Goal: Transaction & Acquisition: Book appointment/travel/reservation

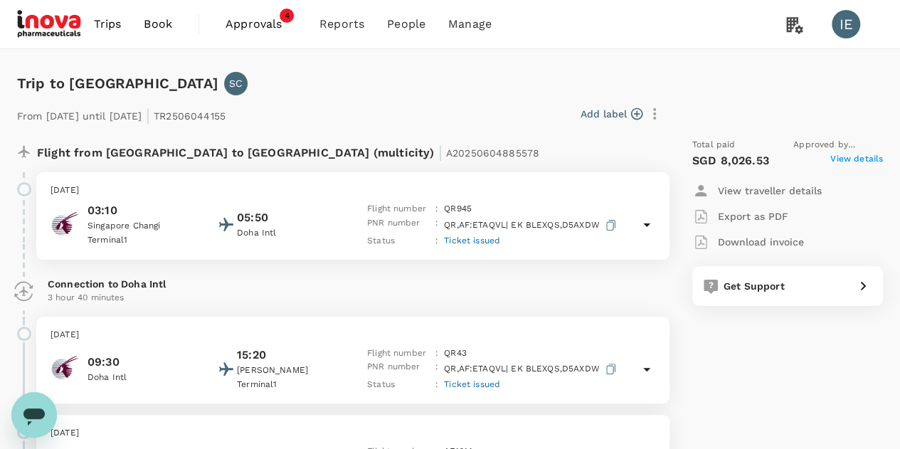
click at [149, 22] on span "Book" at bounding box center [158, 24] width 28 height 17
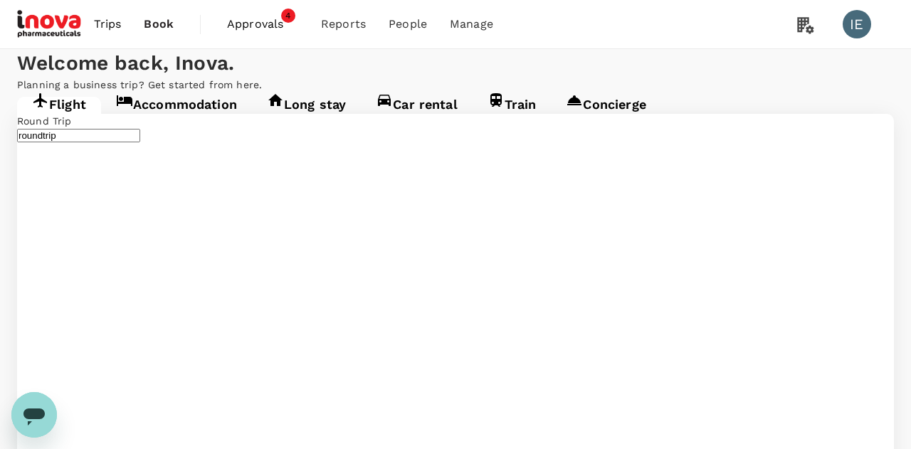
type input "Singapore Changi (SIN)"
type input "Kuala Lumpur, Malaysia (any)"
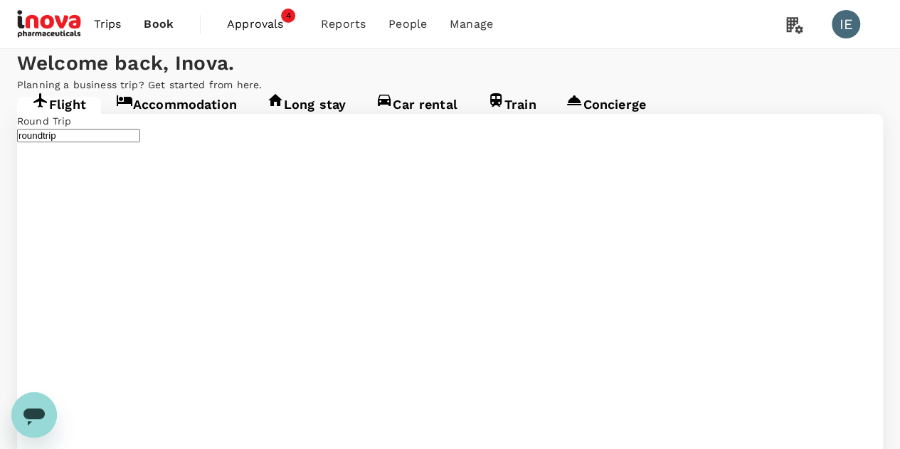
type input "Singapore Changi (SIN)"
type input "Kuala Lumpur, Malaysia (any)"
type input "Singapore Changi (SIN)"
type input "Kuala Lumpur, Malaysia (any)"
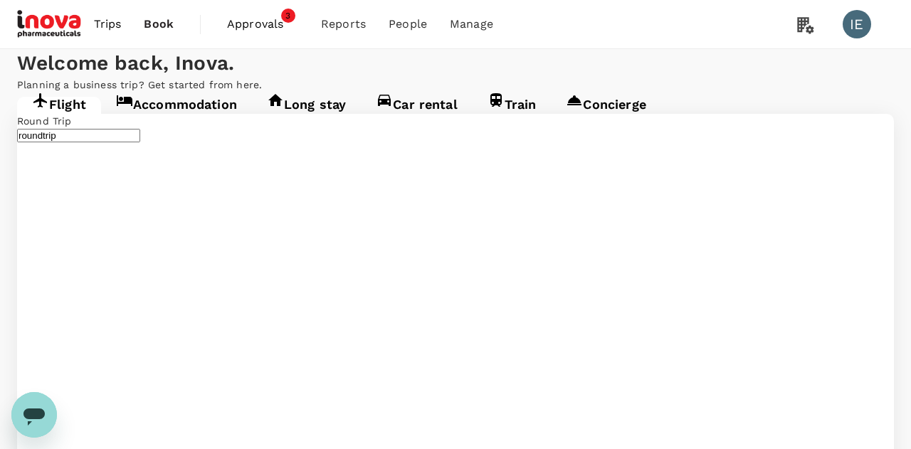
type input "oneway"
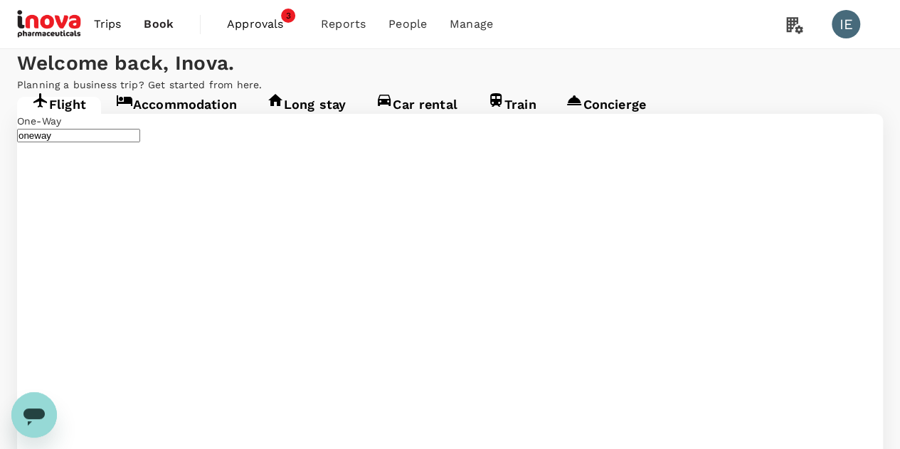
type input "B"
type input "Paris, France (any)"
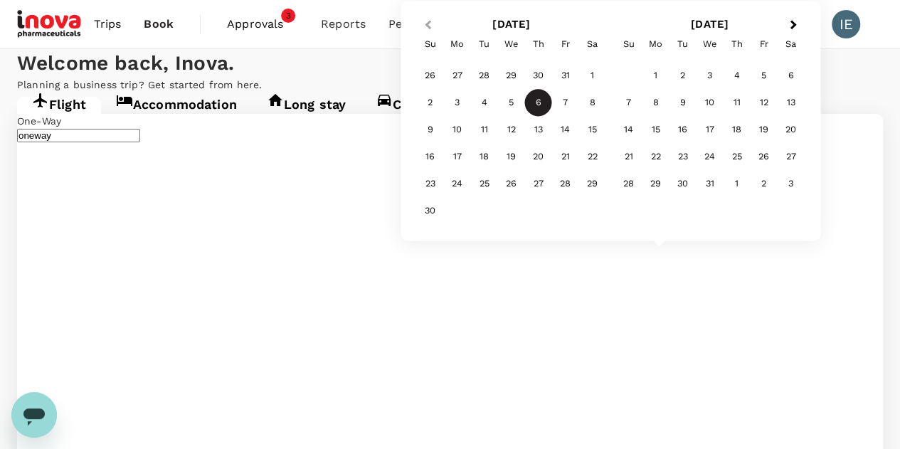
type input "Budapest, Hungary (any)"
click at [428, 24] on span "Previous Month" at bounding box center [428, 25] width 0 height 16
click at [450, 154] on div "20" at bounding box center [457, 157] width 27 height 27
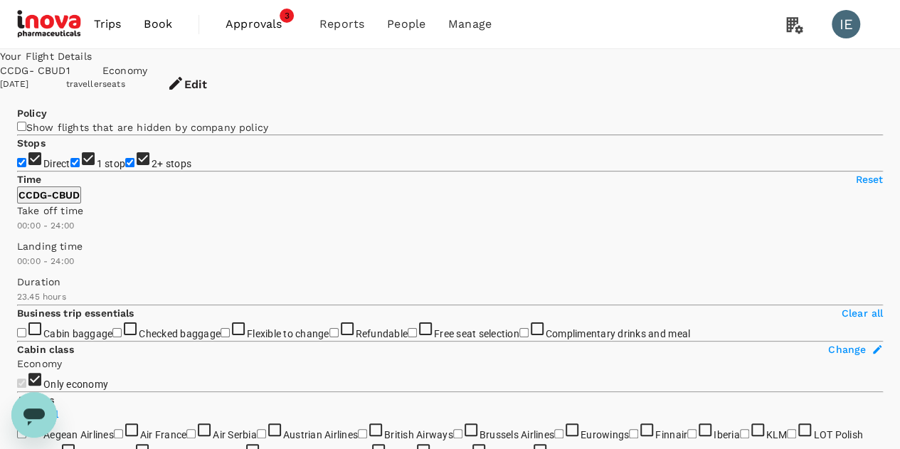
type input "1945"
click at [125, 167] on input "2+ stops" at bounding box center [129, 162] width 9 height 9
checkbox input "false"
click at [70, 167] on input "1 stop" at bounding box center [74, 162] width 9 height 9
checkbox input "false"
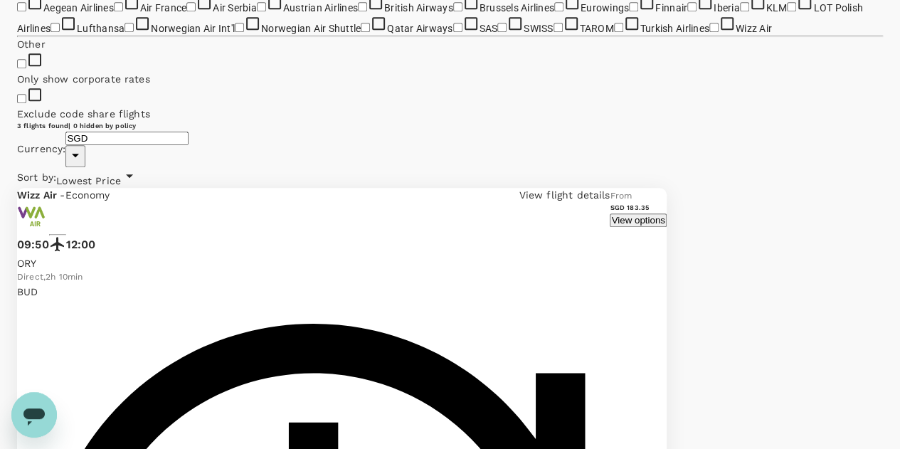
scroll to position [213, 0]
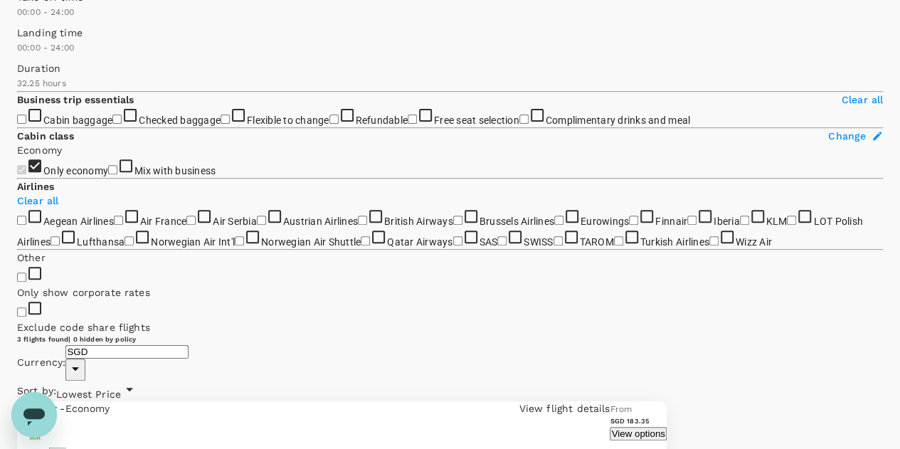
scroll to position [0, 0]
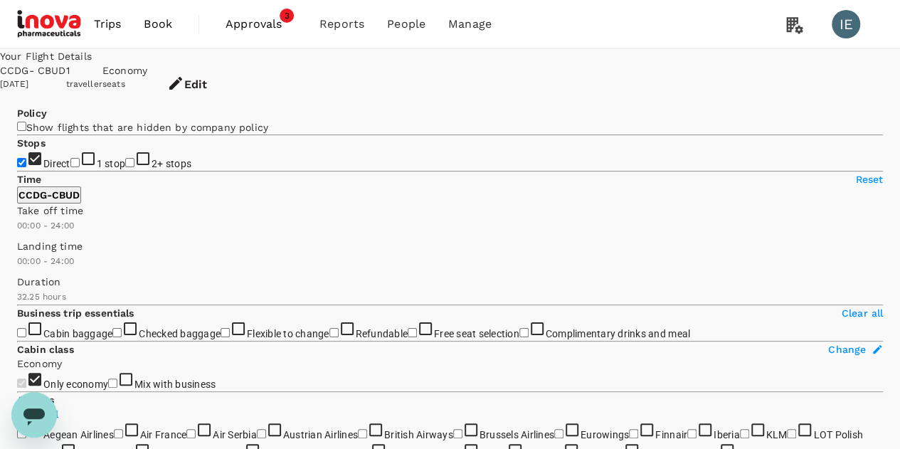
click at [227, 73] on button "Edit" at bounding box center [187, 84] width 80 height 43
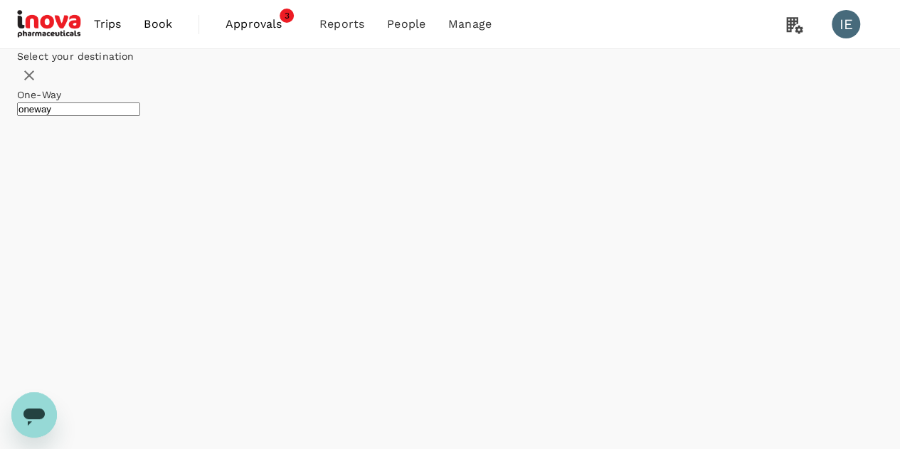
type input "Paris, France (any)"
type input "Budapest, Hungary (any)"
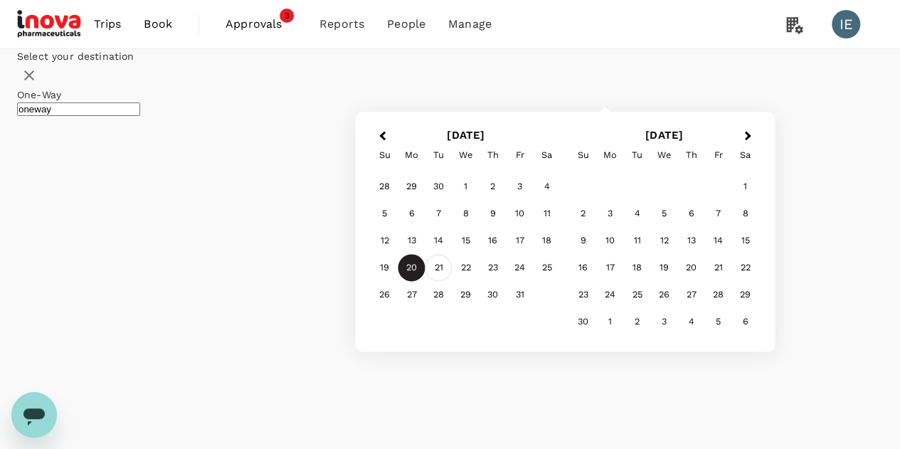
type input "Athens, Greece (any)"
click at [453, 282] on div "21" at bounding box center [439, 268] width 27 height 27
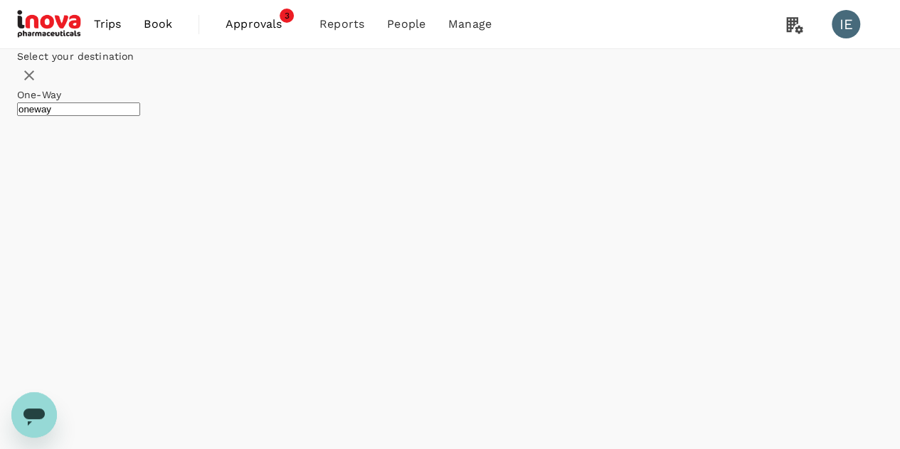
checkbox input "false"
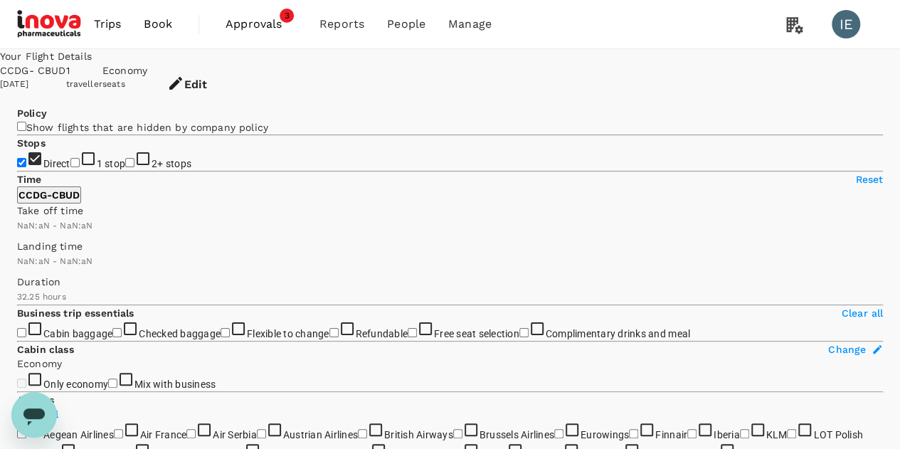
type input "1440"
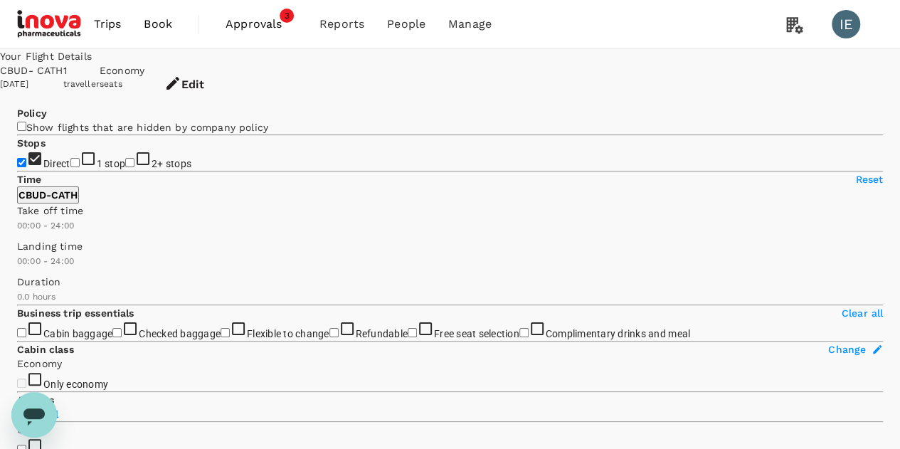
type input "1410"
checkbox input "true"
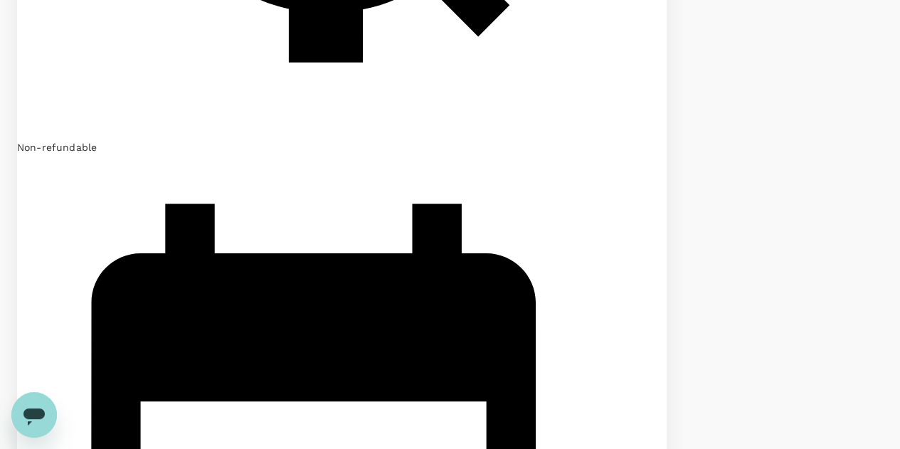
scroll to position [2710, 0]
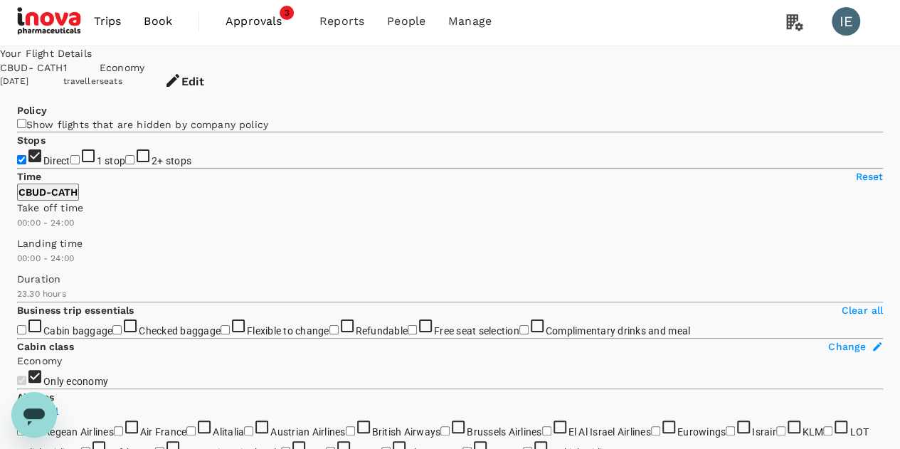
scroll to position [0, 0]
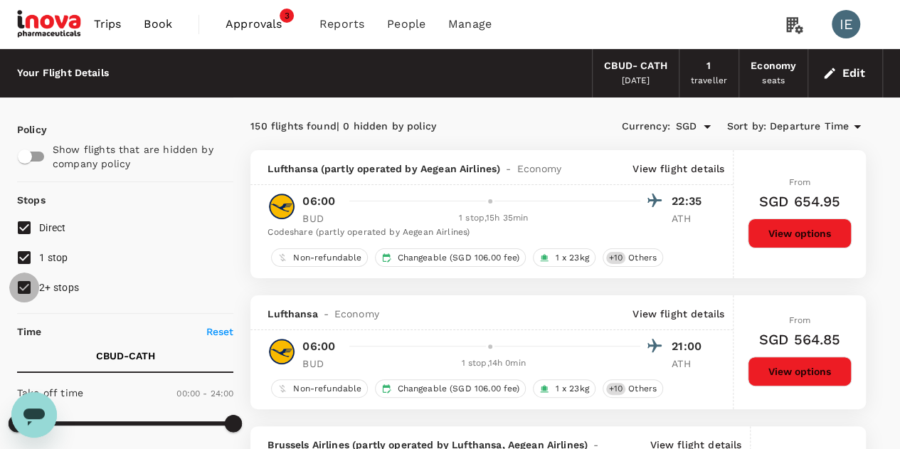
click at [19, 289] on input "2+ stops" at bounding box center [24, 288] width 30 height 30
checkbox input "false"
click at [26, 257] on input "1 stop" at bounding box center [24, 258] width 30 height 30
checkbox input "false"
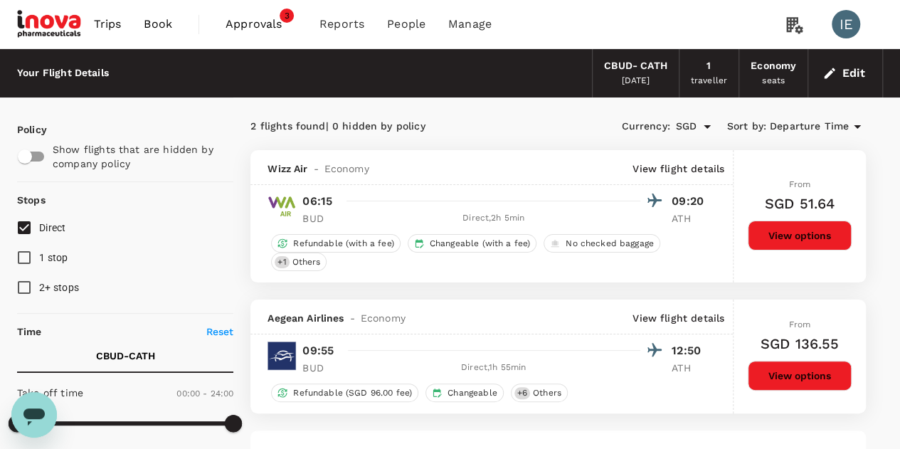
click at [850, 69] on button "Edit" at bounding box center [845, 73] width 51 height 23
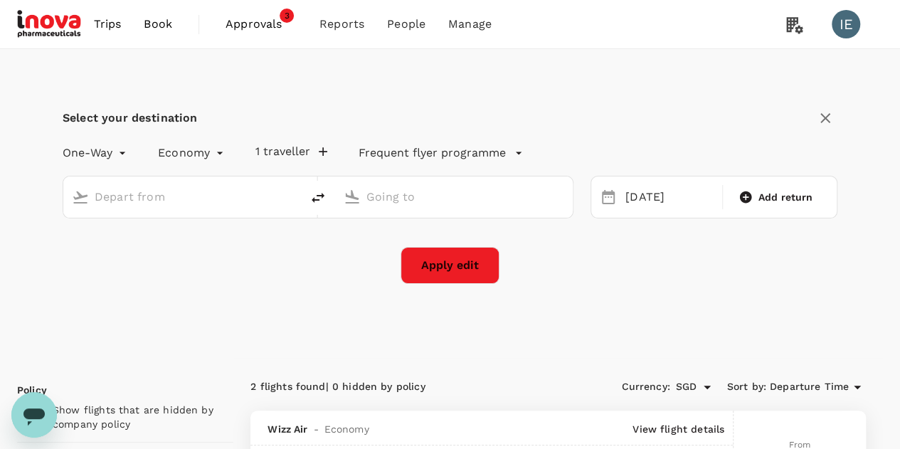
type input "Budapest, Hungary (any)"
type input "Athens, Greece (any)"
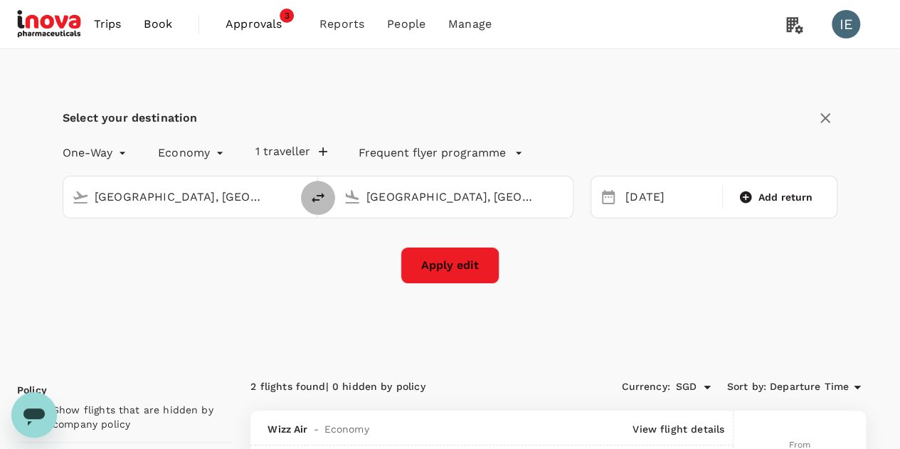
click at [313, 194] on icon "delete" at bounding box center [318, 197] width 17 height 17
type input "Athens, Greece (any)"
click at [463, 201] on input "Budapest, Hungary (any)" at bounding box center [454, 197] width 176 height 22
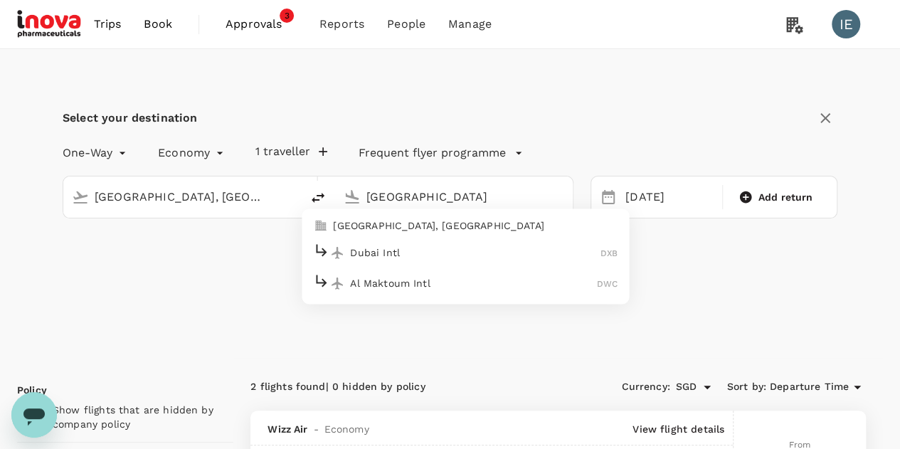
click at [390, 220] on p "Dubai, United Arab Emirates" at bounding box center [475, 225] width 285 height 14
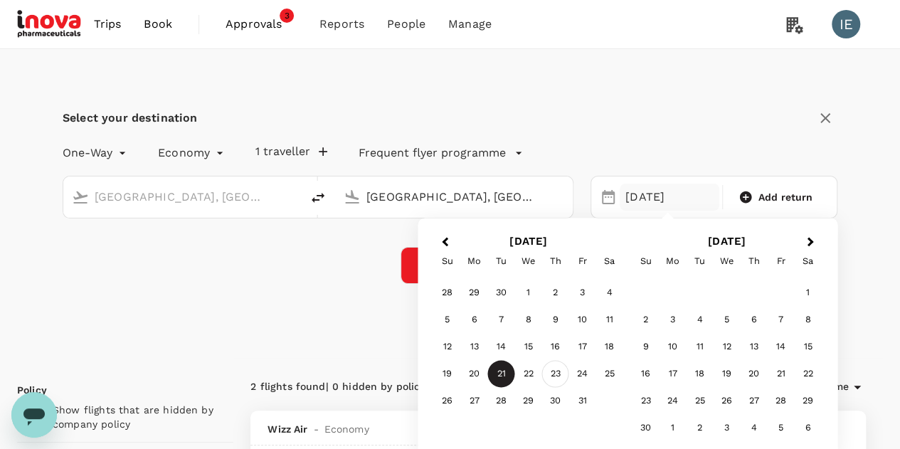
type input "Dubai, United Arab Emirates (any)"
click at [555, 371] on div "23" at bounding box center [555, 374] width 27 height 27
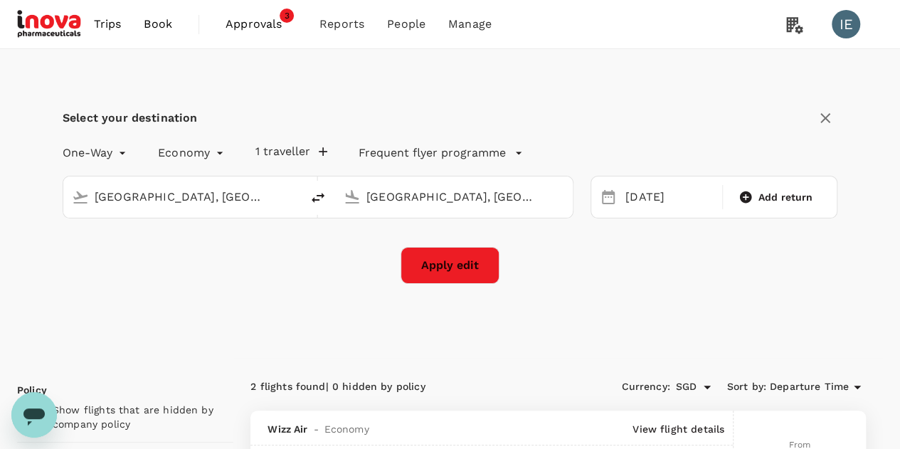
click at [429, 261] on button "Apply edit" at bounding box center [450, 265] width 99 height 37
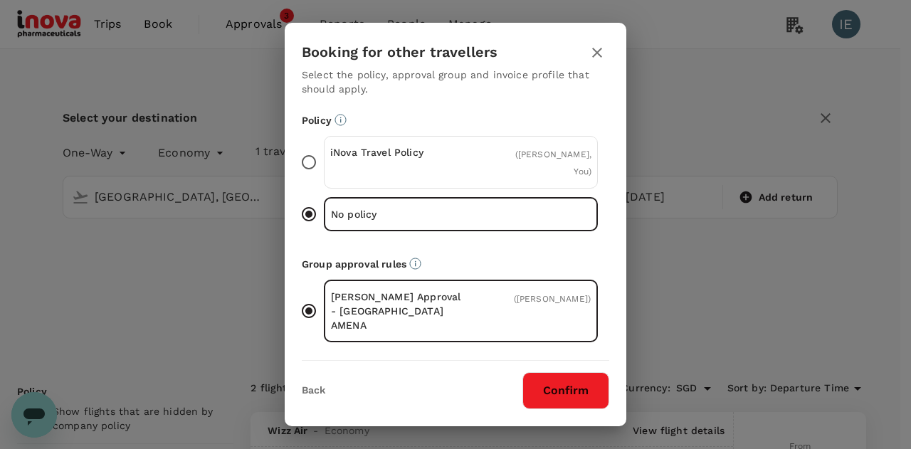
click at [564, 389] on button "Confirm" at bounding box center [565, 390] width 87 height 37
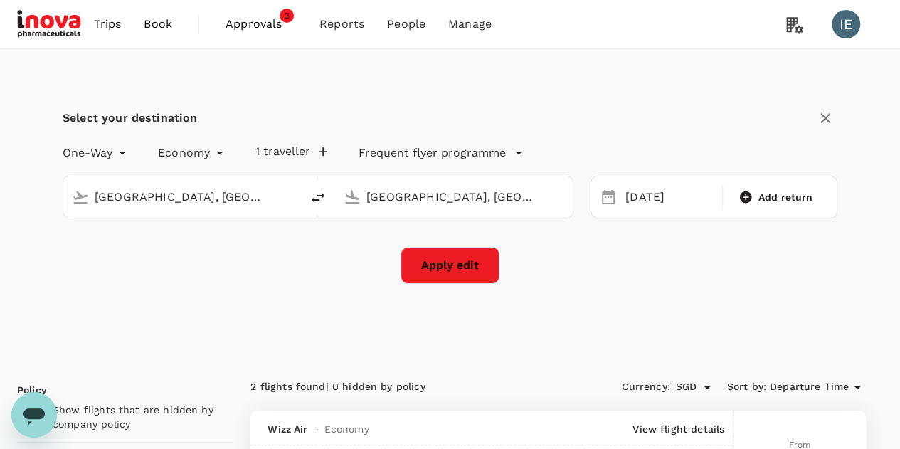
checkbox input "false"
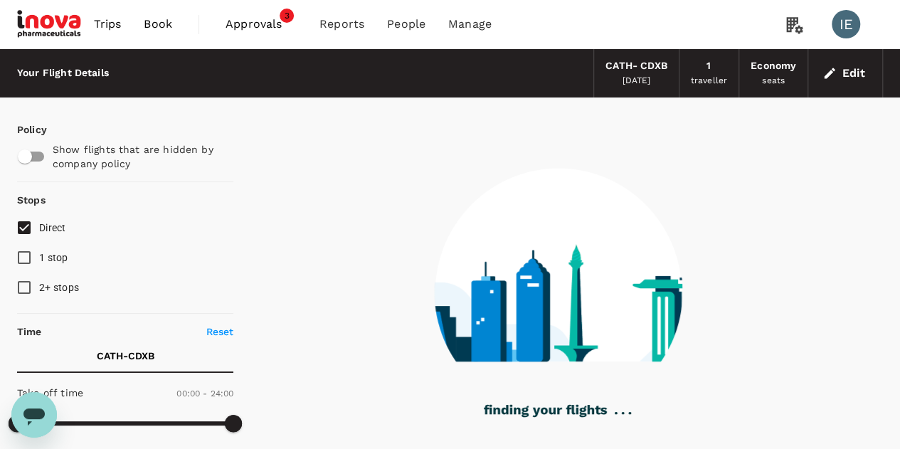
type input "1335"
checkbox input "true"
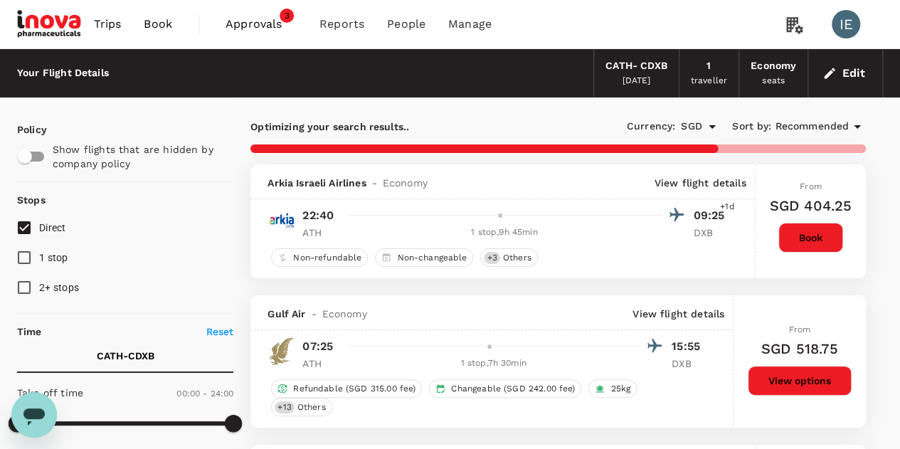
click at [811, 125] on span "Recommended" at bounding box center [812, 127] width 74 height 16
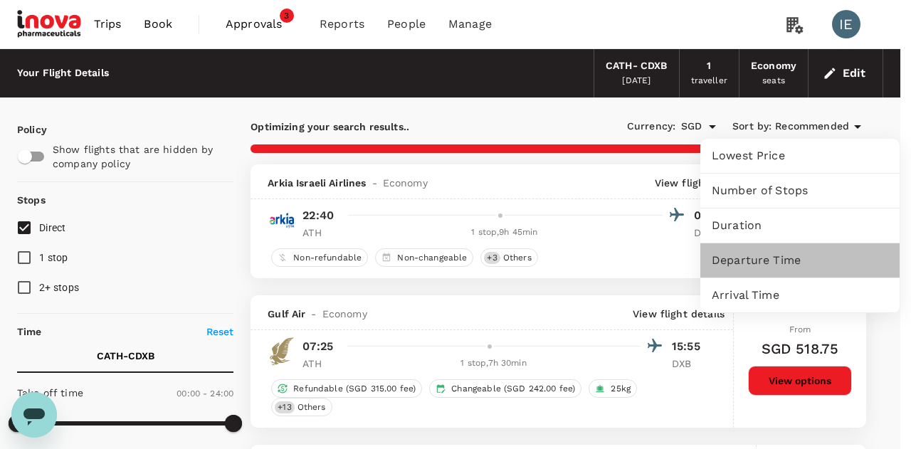
click at [746, 258] on span "Departure Time" at bounding box center [800, 260] width 176 height 17
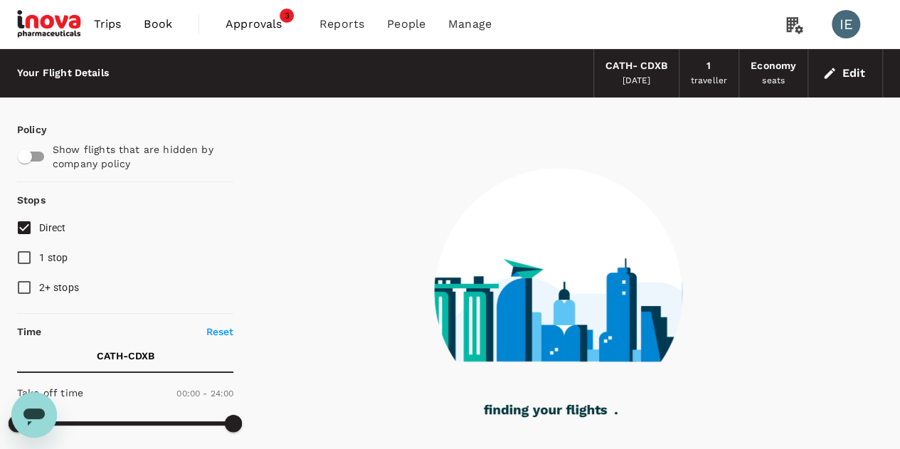
type input "1425"
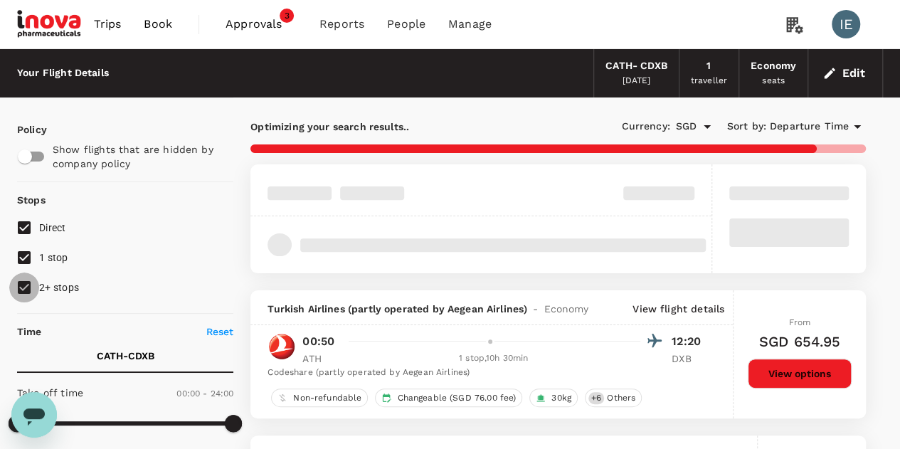
click at [25, 283] on input "2+ stops" at bounding box center [24, 288] width 30 height 30
checkbox input "false"
click at [24, 254] on input "1 stop" at bounding box center [24, 258] width 30 height 30
checkbox input "false"
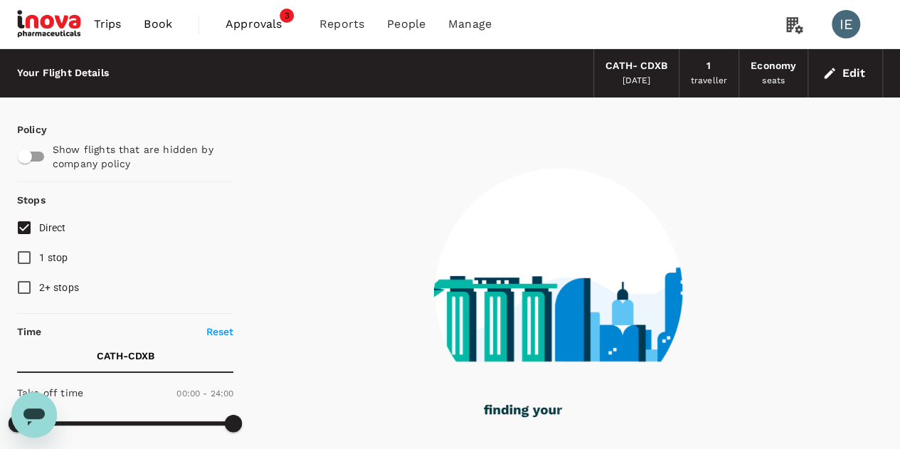
type input "1730"
